Goal: Book appointment/travel/reservation

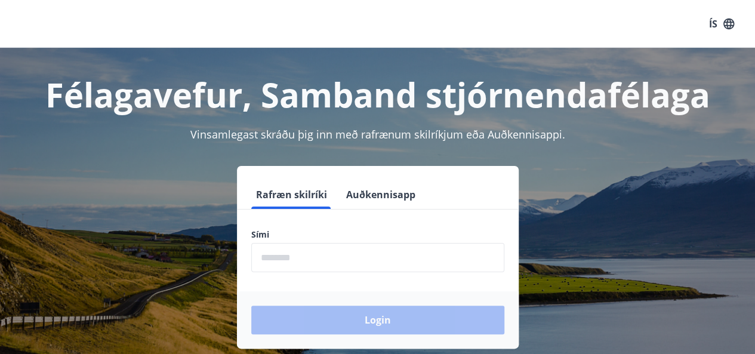
click at [295, 259] on input "phone" at bounding box center [377, 257] width 253 height 29
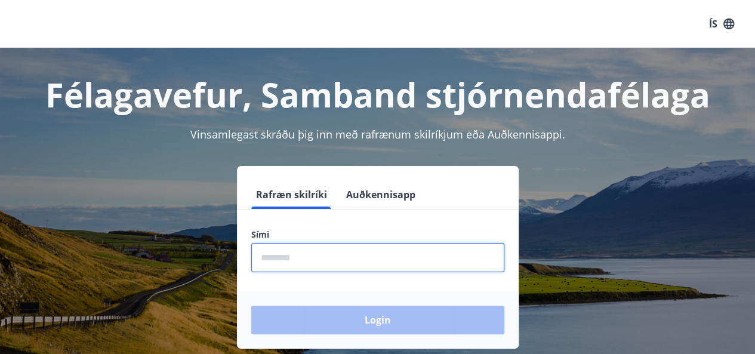
type input "********"
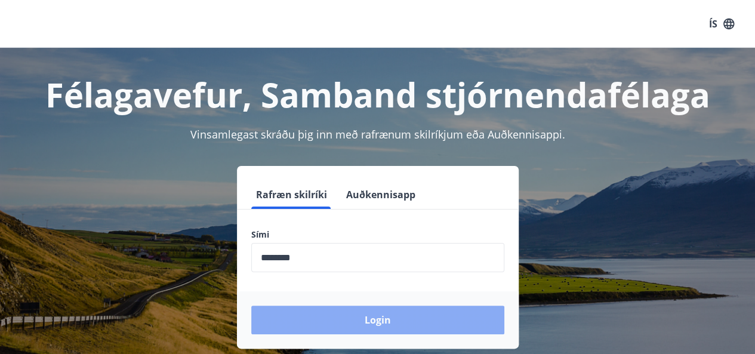
click at [382, 319] on button "Login" at bounding box center [377, 320] width 253 height 29
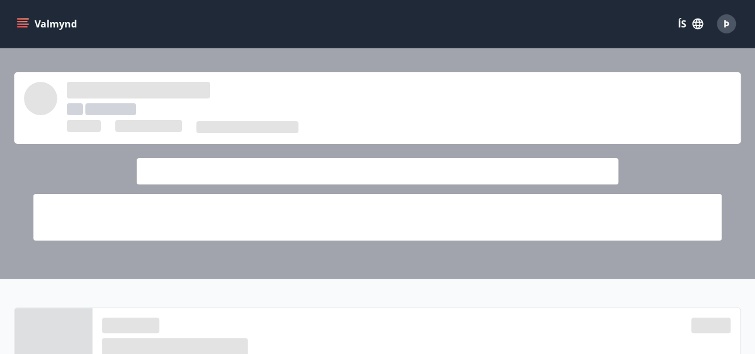
click at [442, 111] on div at bounding box center [377, 101] width 707 height 38
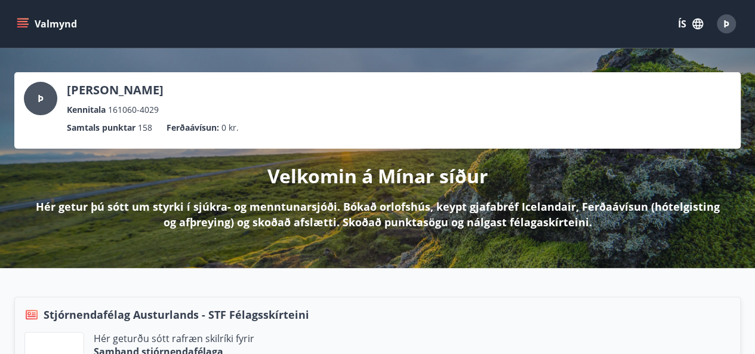
click at [352, 16] on div "Valmynd ÍS Þ" at bounding box center [377, 24] width 726 height 29
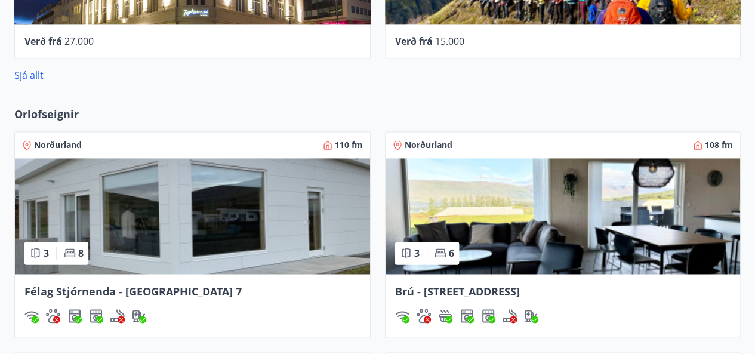
scroll to position [821, 0]
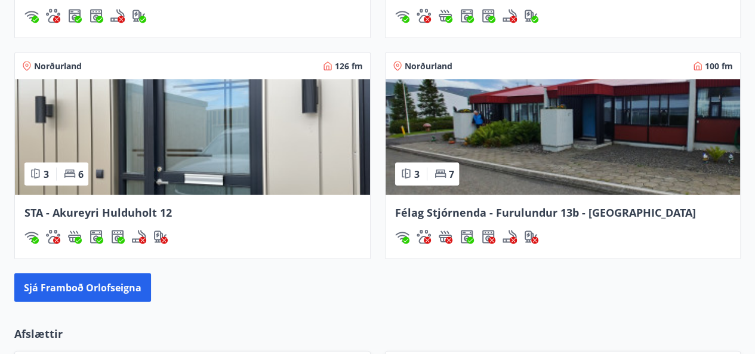
scroll to position [1154, 0]
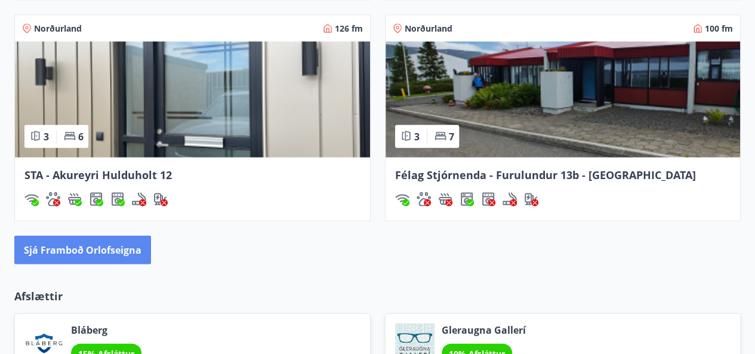
click at [103, 244] on button "Sjá framboð orlofseigna" at bounding box center [82, 250] width 137 height 29
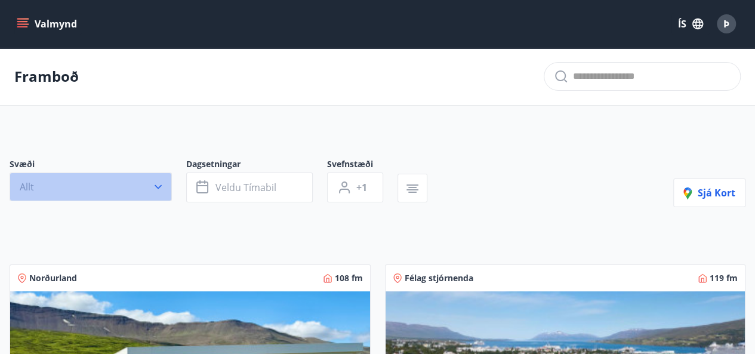
click at [158, 183] on icon "button" at bounding box center [158, 187] width 12 height 12
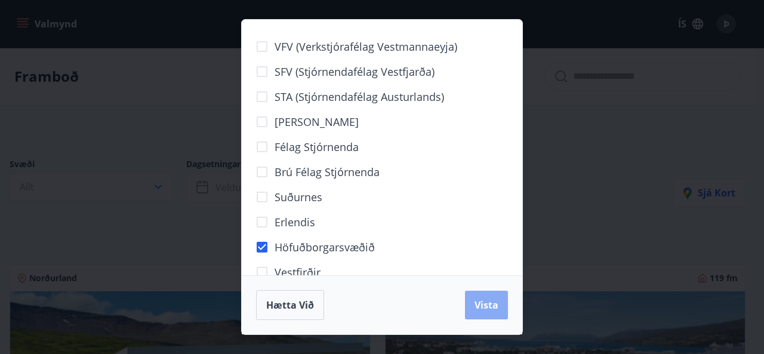
click at [494, 305] on span "Vista" at bounding box center [487, 304] width 24 height 13
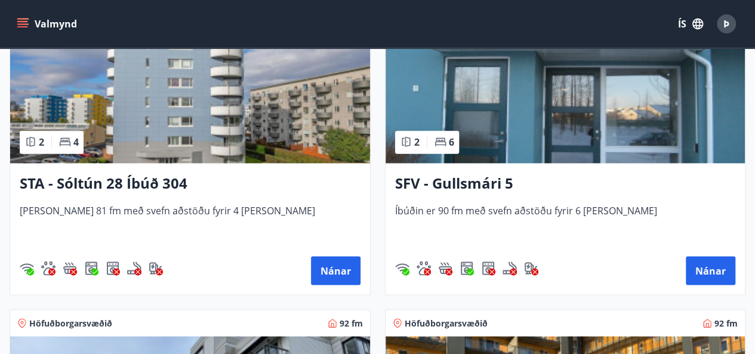
scroll to position [962, 0]
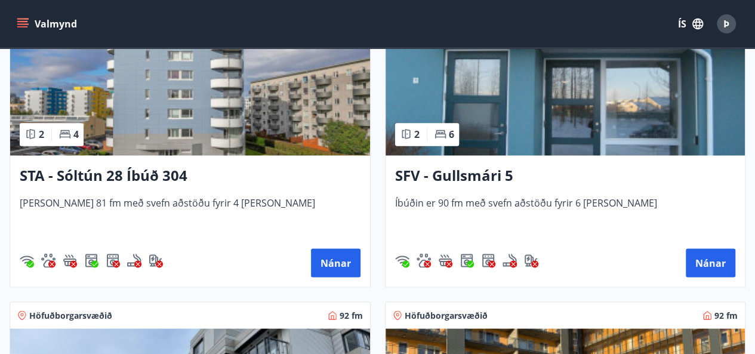
click at [468, 174] on h3 "SFV - Gullsmári 5" at bounding box center [565, 175] width 341 height 21
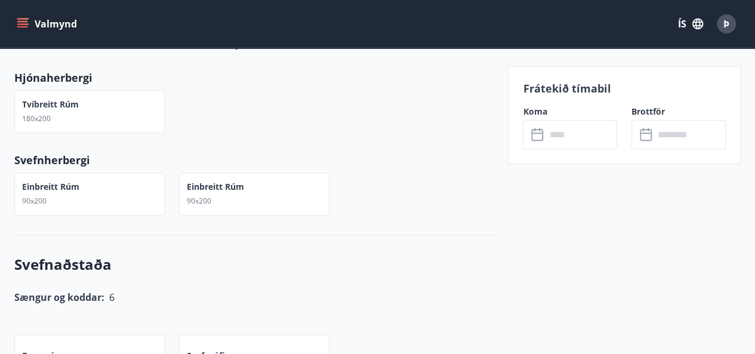
scroll to position [542, 0]
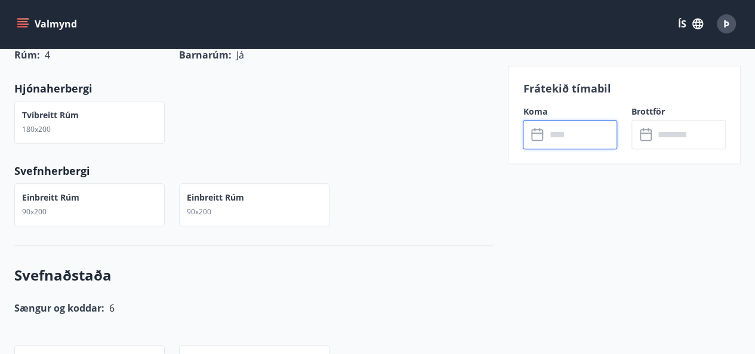
click at [563, 134] on input "text" at bounding box center [582, 134] width 72 height 29
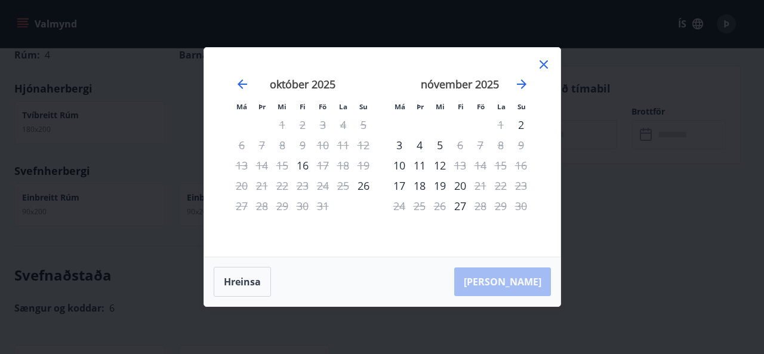
click at [543, 65] on icon at bounding box center [544, 64] width 8 height 8
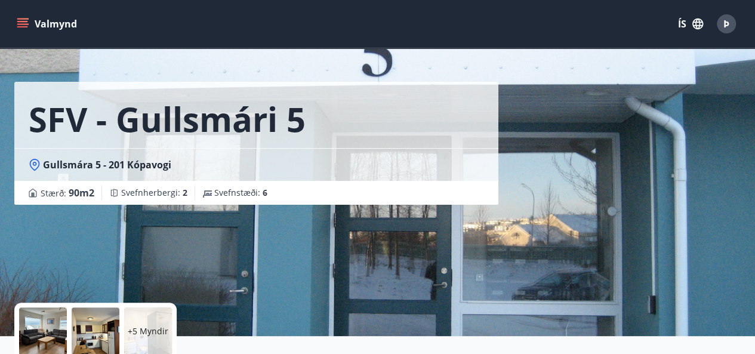
scroll to position [0, 0]
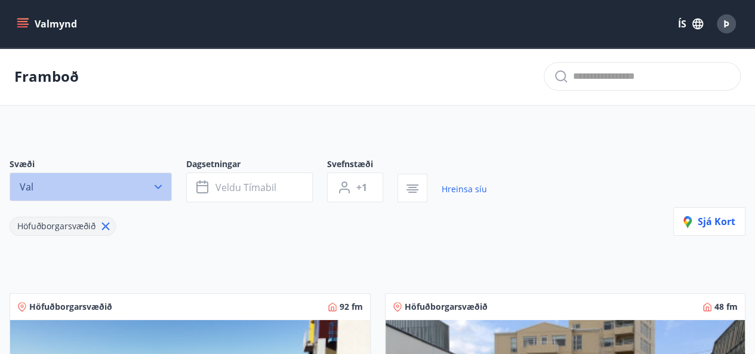
click at [158, 184] on icon "button" at bounding box center [158, 187] width 12 height 12
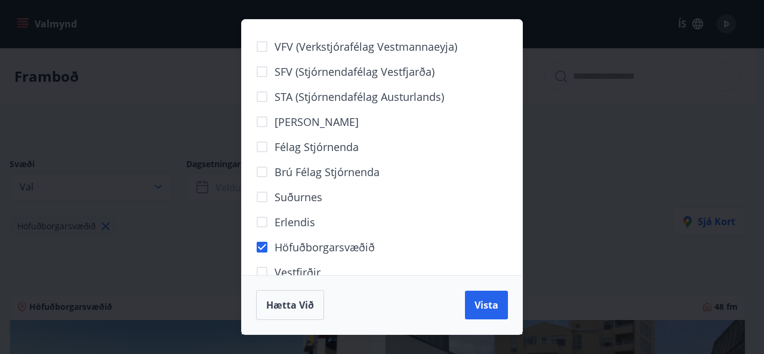
click at [632, 171] on div "VFV (Verkstjórafélag Vestmannaeyja) SFV (Stjórnendafélag Vestfjarða) STA (Stjór…" at bounding box center [382, 177] width 764 height 354
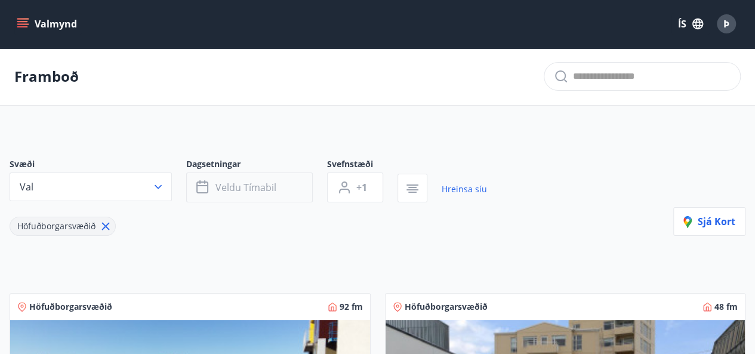
click at [247, 180] on button "Veldu tímabil" at bounding box center [249, 188] width 127 height 30
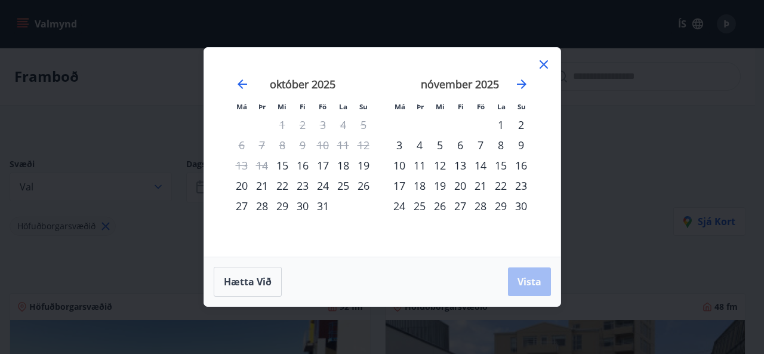
click at [457, 140] on div "6" at bounding box center [460, 145] width 20 height 20
click at [398, 162] on div "10" at bounding box center [399, 165] width 20 height 20
click at [523, 280] on span "Vista" at bounding box center [530, 281] width 24 height 13
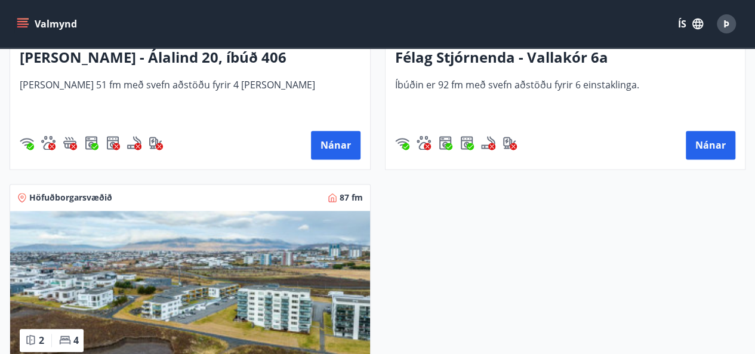
scroll to position [753, 0]
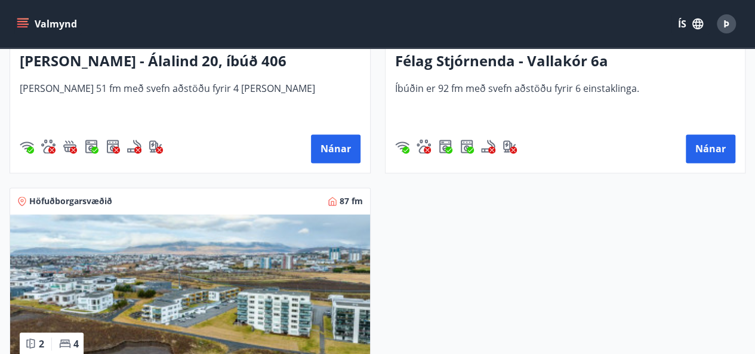
click at [419, 75] on div "Félag Stjórnenda - Vallakór 6a Íbúðin er 92 fm með svefn aðstöðu fyrir 6 einsta…" at bounding box center [566, 106] width 360 height 131
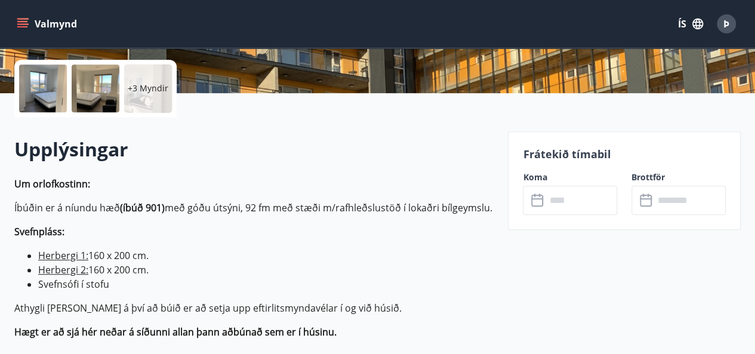
scroll to position [246, 0]
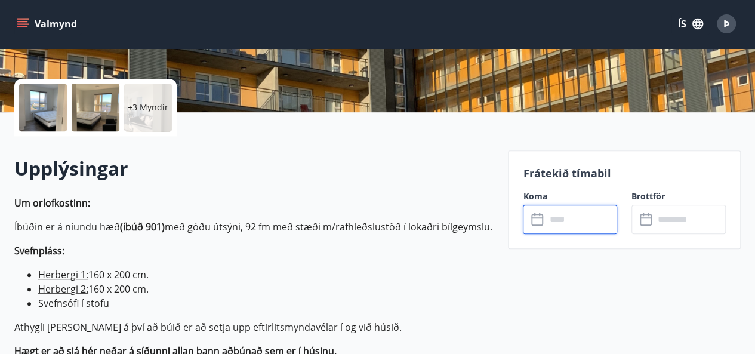
click at [557, 216] on input "text" at bounding box center [582, 219] width 72 height 29
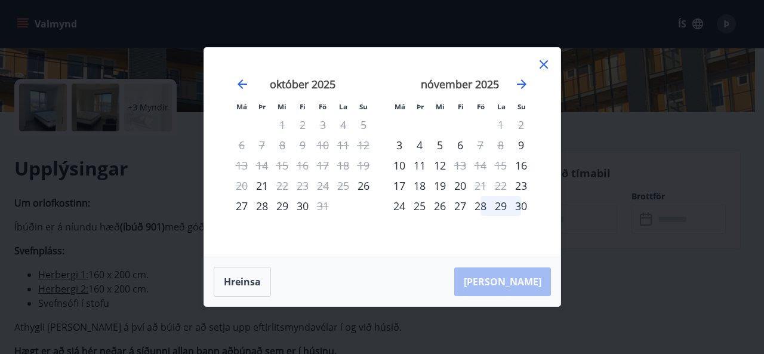
click at [540, 61] on icon at bounding box center [544, 64] width 8 height 8
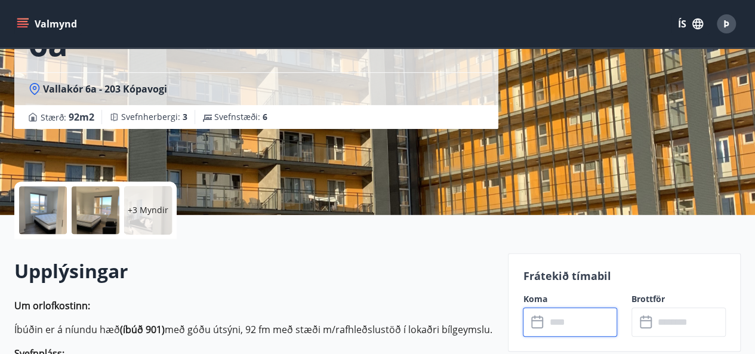
scroll to position [84, 0]
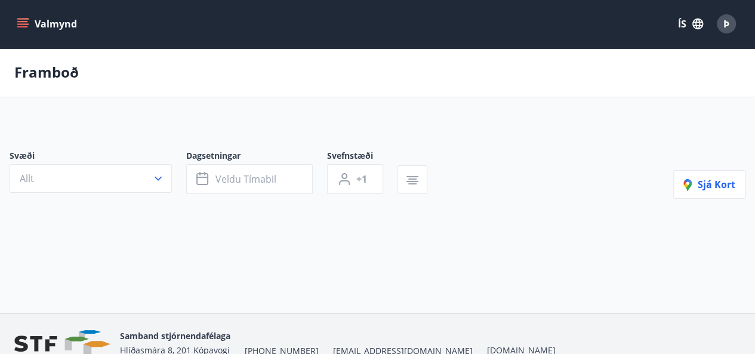
click at [96, 57] on div "Framboð" at bounding box center [377, 73] width 755 height 50
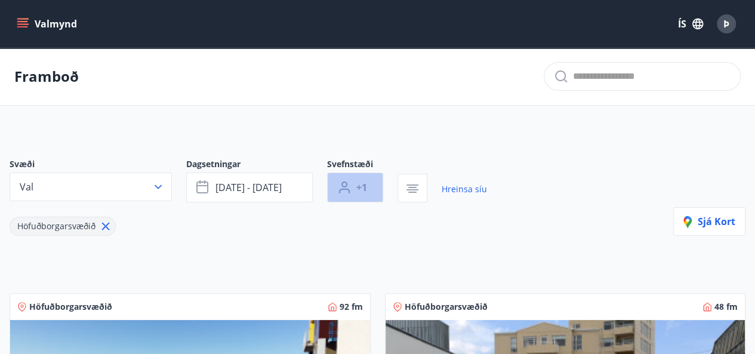
click at [363, 181] on span "+1" at bounding box center [361, 187] width 11 height 13
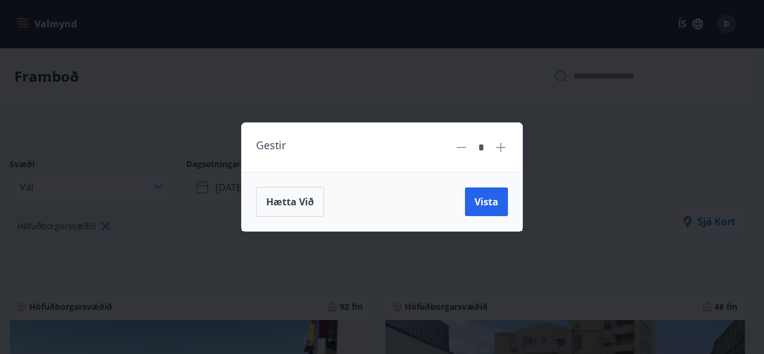
click at [502, 144] on icon at bounding box center [501, 147] width 14 height 14
type input "*"
click at [604, 174] on div "Gestir * Hætta við Vista" at bounding box center [382, 177] width 764 height 354
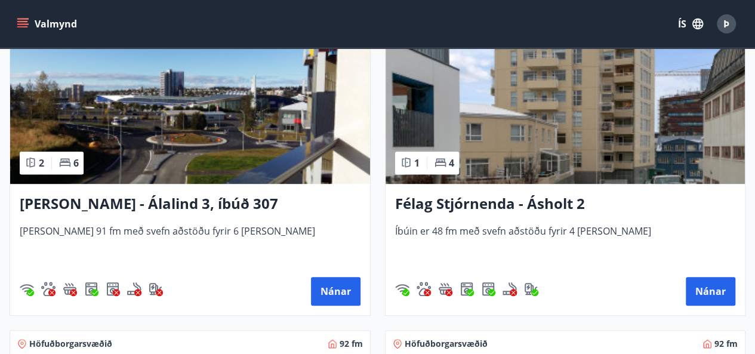
scroll to position [334, 0]
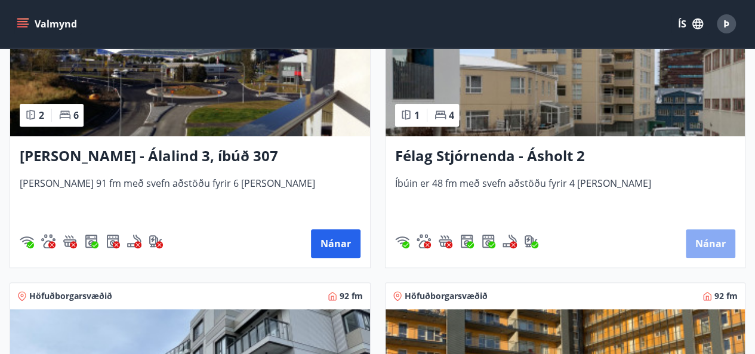
click at [706, 239] on button "Nánar" at bounding box center [711, 243] width 50 height 29
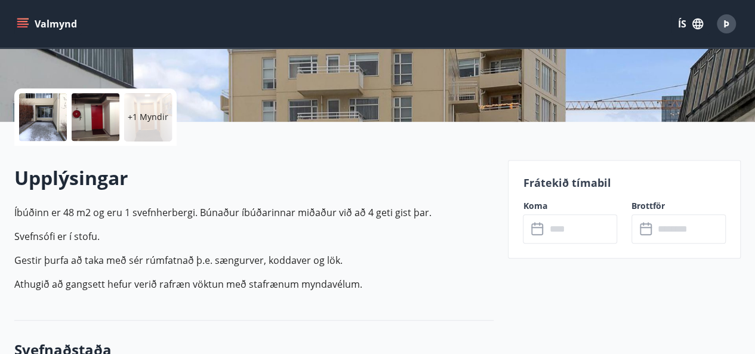
scroll to position [245, 0]
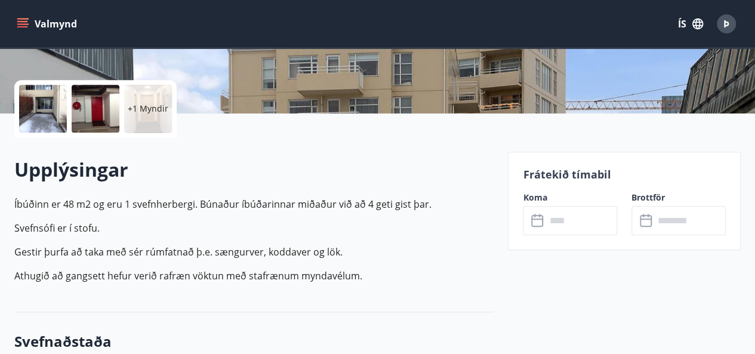
click at [565, 223] on input "text" at bounding box center [582, 220] width 72 height 29
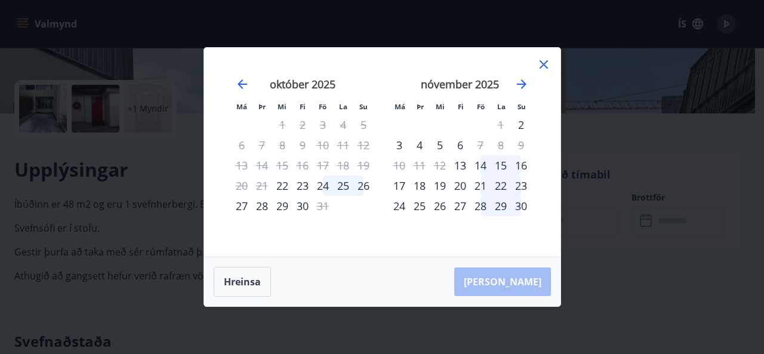
click at [544, 60] on icon at bounding box center [544, 64] width 14 height 14
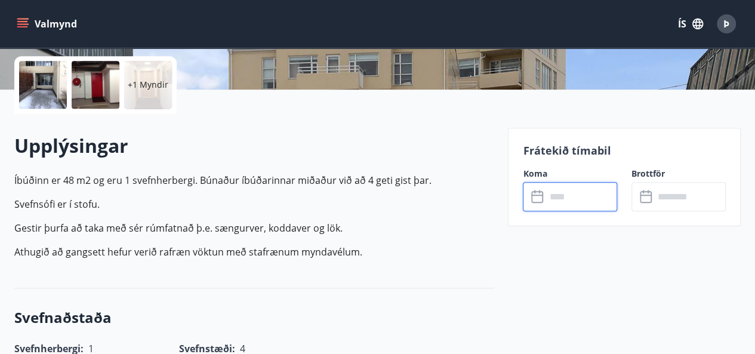
scroll to position [348, 0]
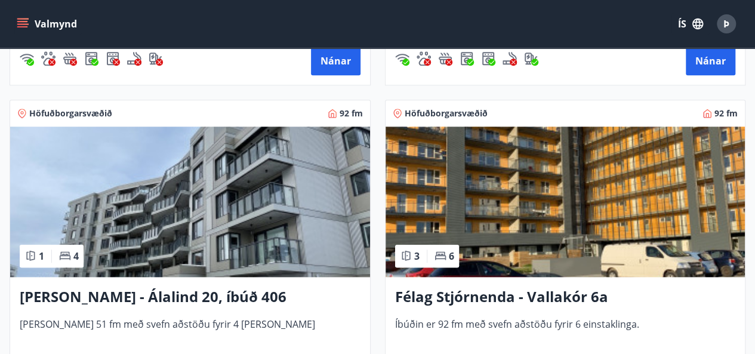
scroll to position [572, 0]
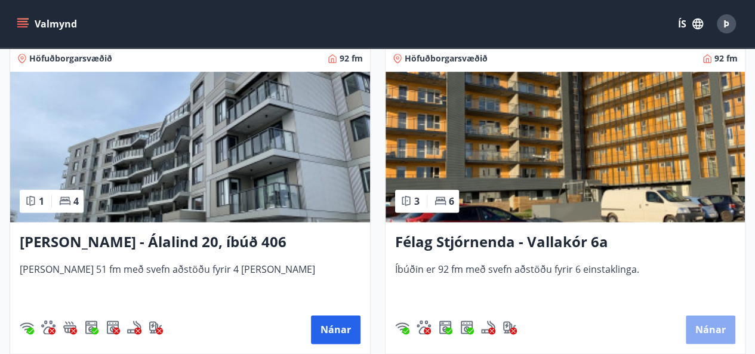
click at [710, 326] on button "Nánar" at bounding box center [711, 329] width 50 height 29
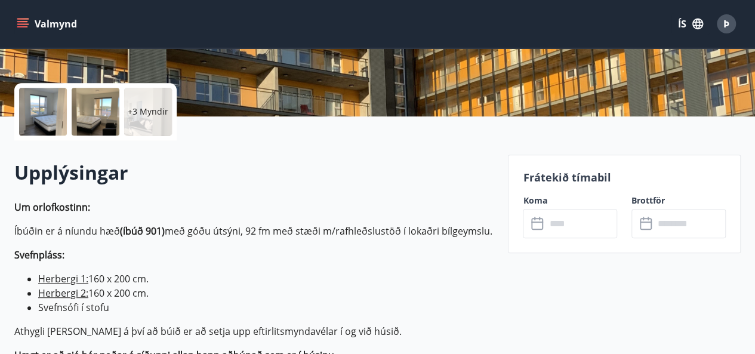
scroll to position [253, 0]
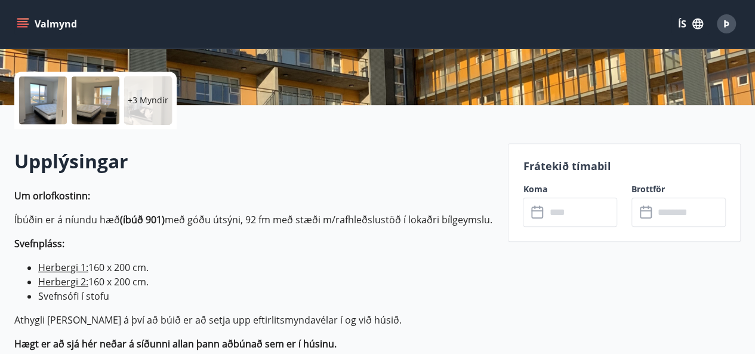
click at [541, 210] on icon at bounding box center [537, 210] width 12 height 1
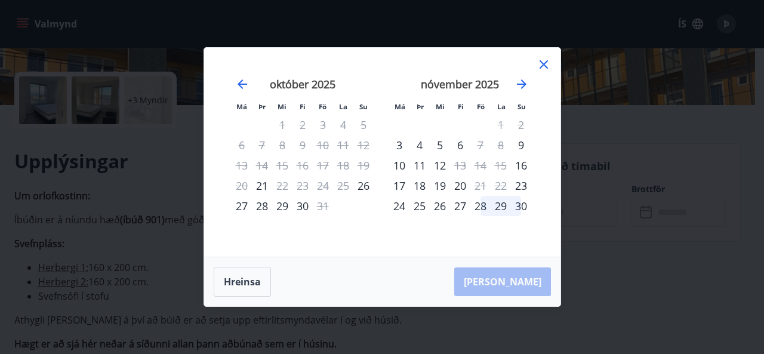
click at [541, 64] on icon at bounding box center [544, 64] width 14 height 14
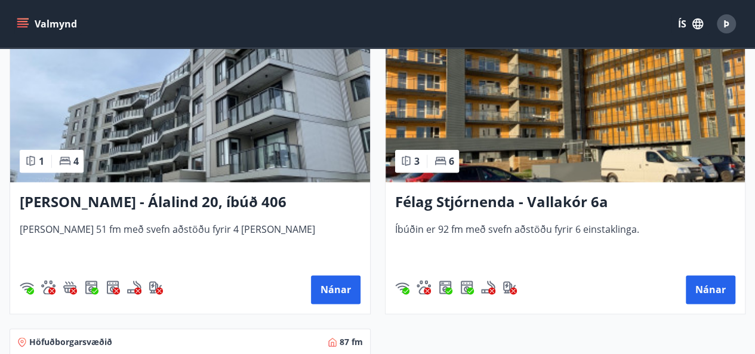
scroll to position [620, 0]
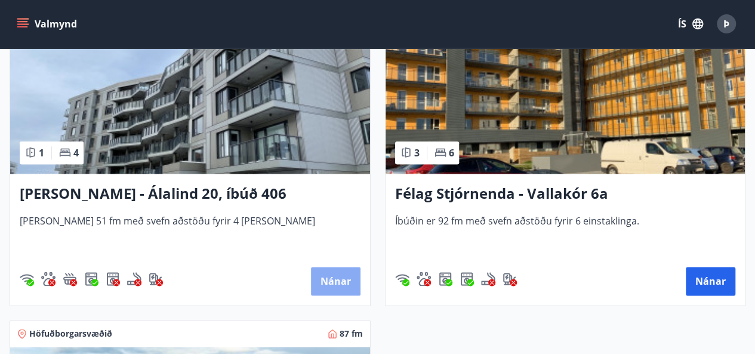
click at [332, 276] on button "Nánar" at bounding box center [336, 281] width 50 height 29
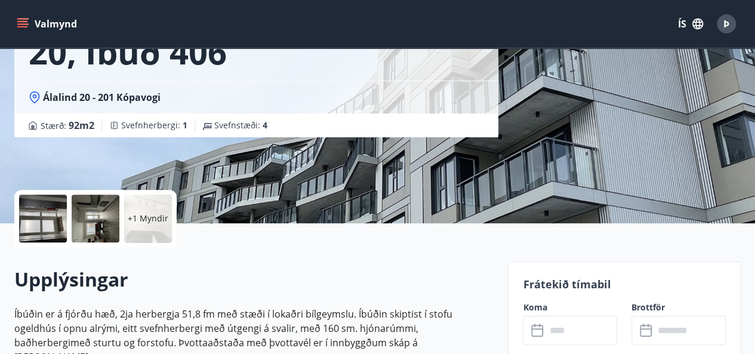
scroll to position [207, 0]
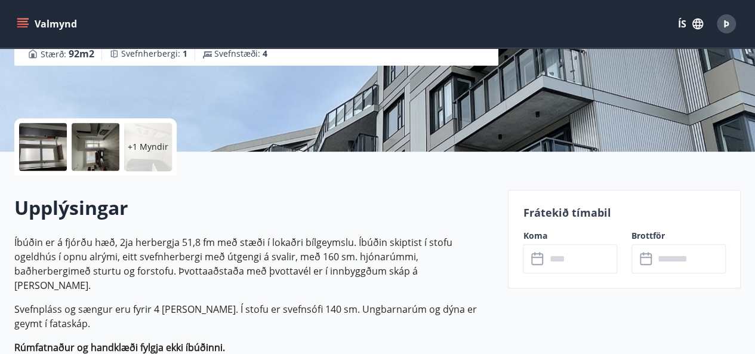
click at [538, 263] on icon at bounding box center [537, 259] width 12 height 12
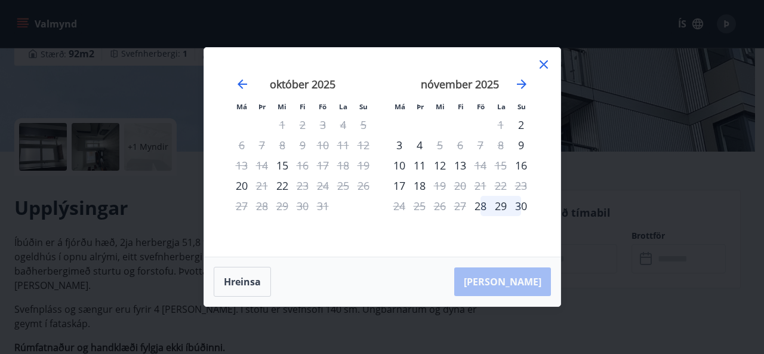
click at [542, 65] on icon at bounding box center [544, 64] width 14 height 14
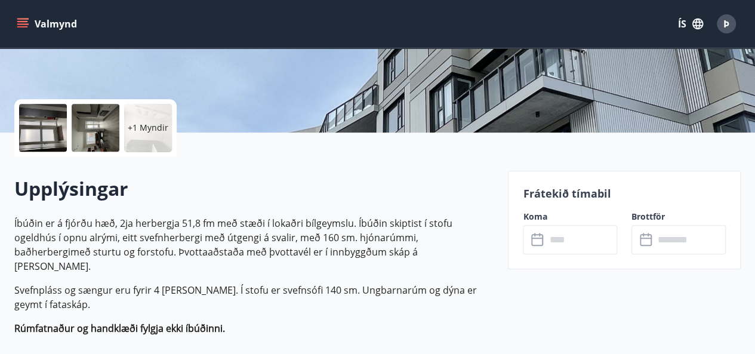
scroll to position [230, 0]
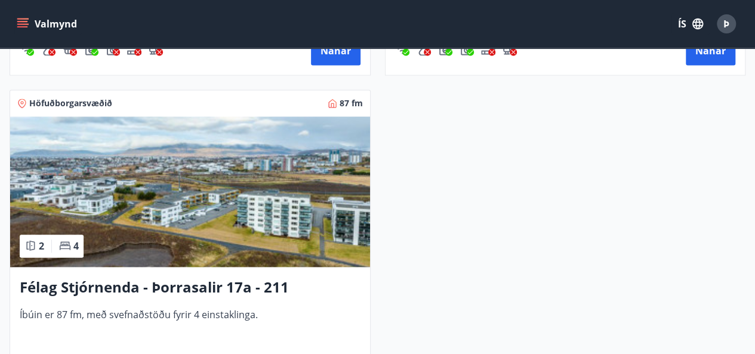
scroll to position [938, 0]
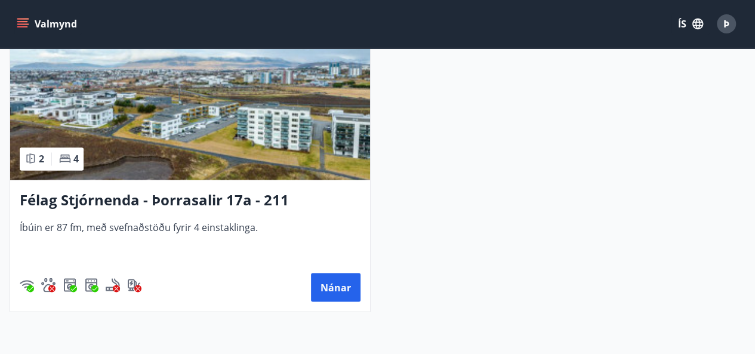
click at [171, 198] on h3 "Félag Stjórnenda - Þorrasalir 17a - 211" at bounding box center [190, 199] width 341 height 21
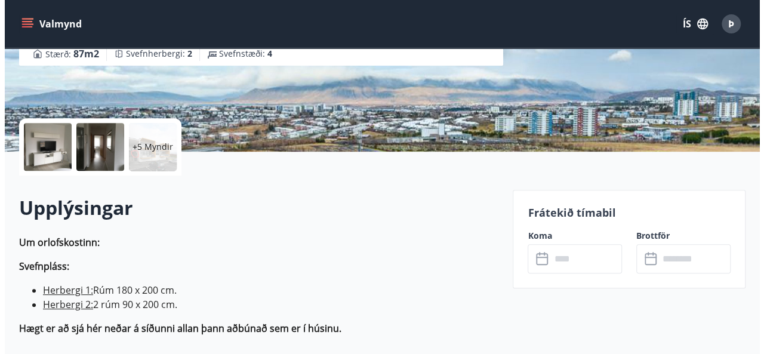
scroll to position [239, 0]
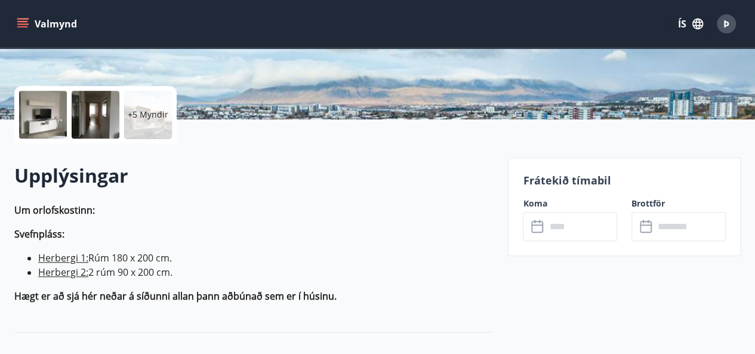
click at [540, 230] on icon at bounding box center [538, 227] width 14 height 14
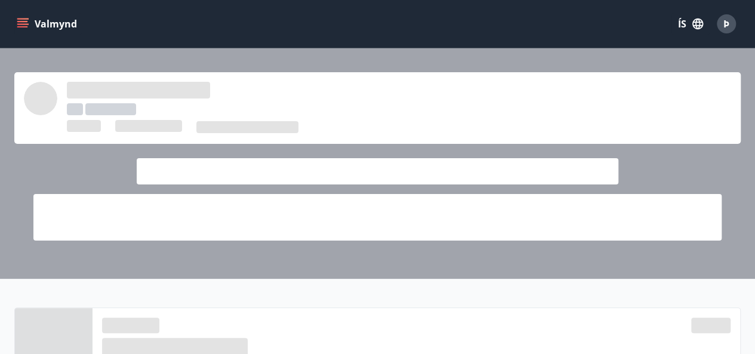
click at [581, 144] on div at bounding box center [377, 192] width 726 height 97
